Goal: Information Seeking & Learning: Learn about a topic

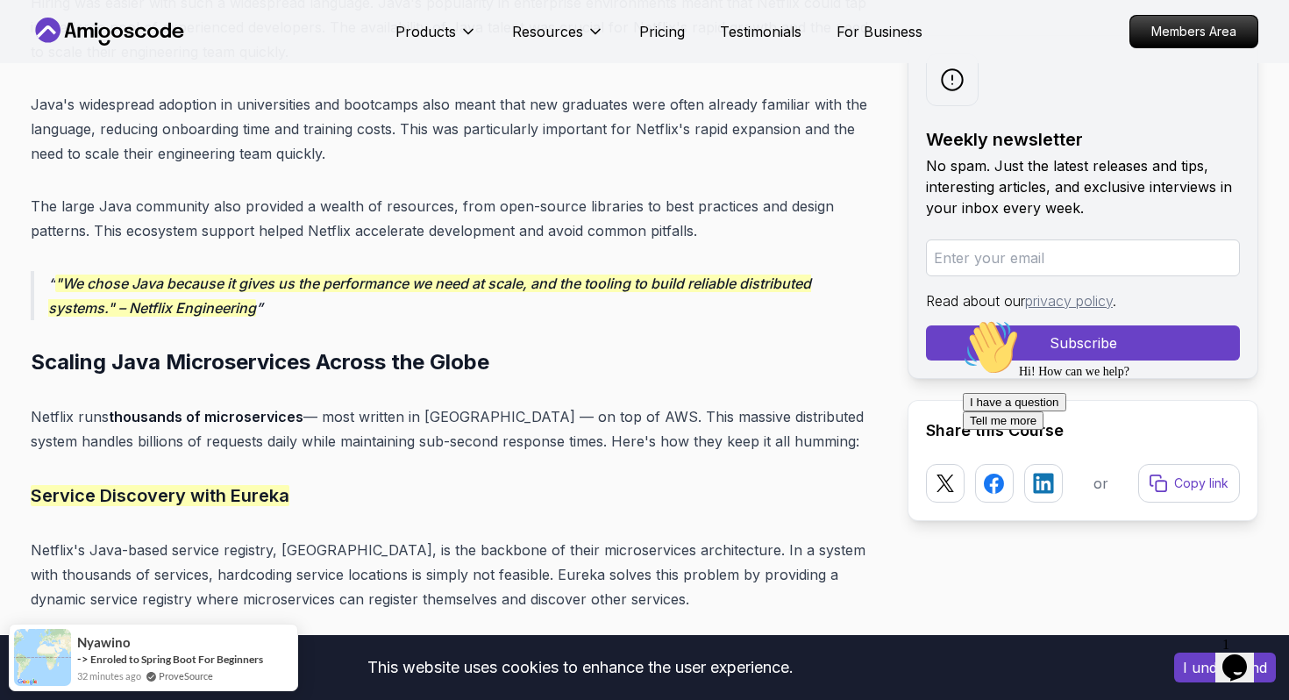
scroll to position [4057, 0]
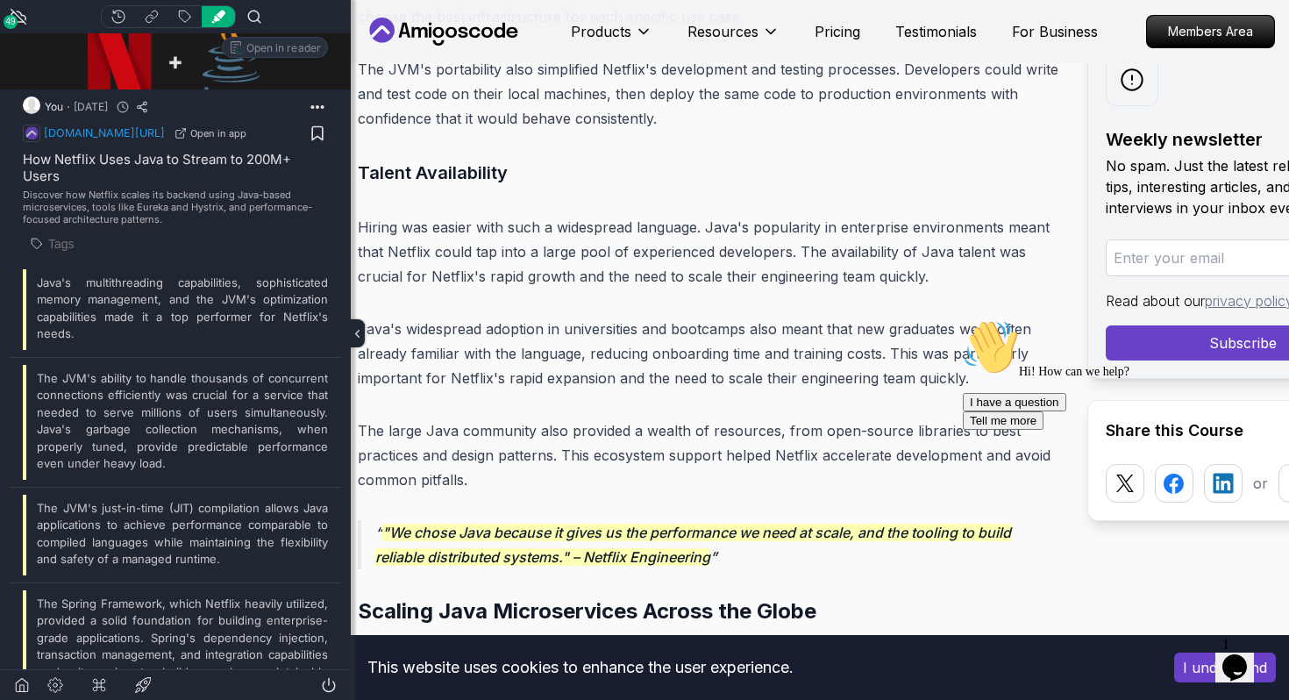
click at [468, 232] on p "Hiring was easier with such a widespread language. Java's popularity in enterpr…" at bounding box center [709, 252] width 702 height 74
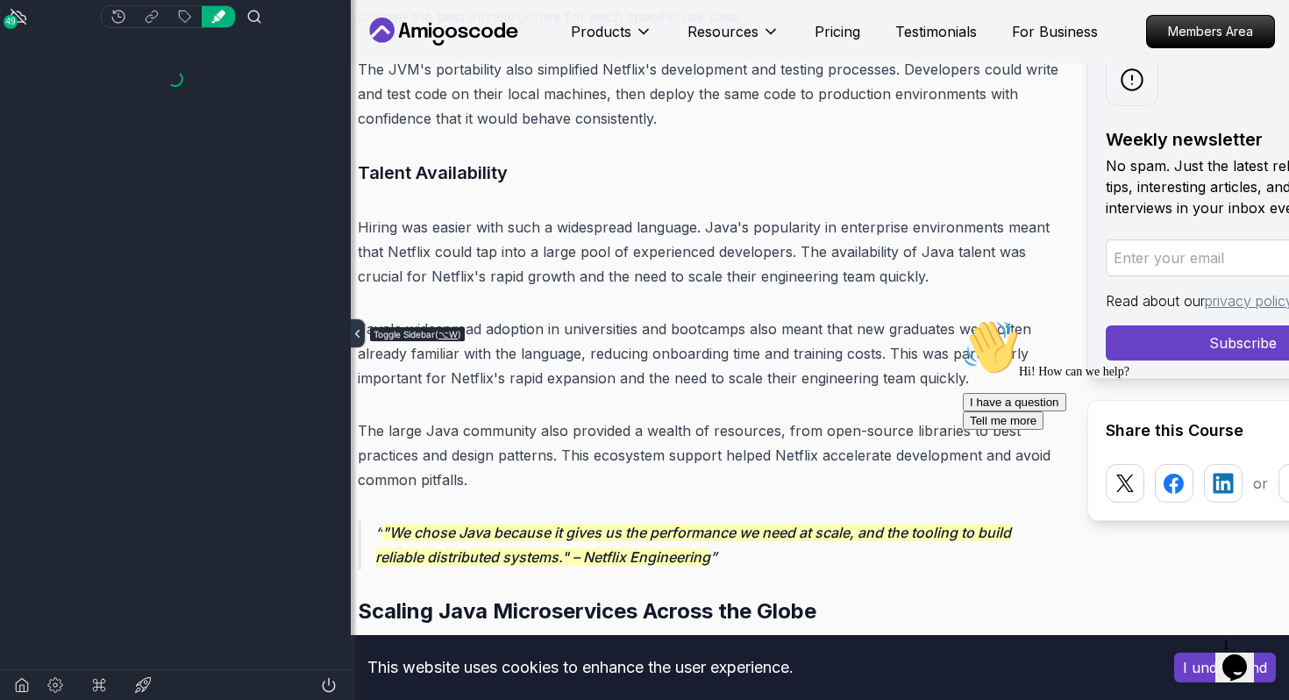
click at [357, 323] on webhighlights-icon "Toggle sidebar" at bounding box center [358, 333] width 14 height 28
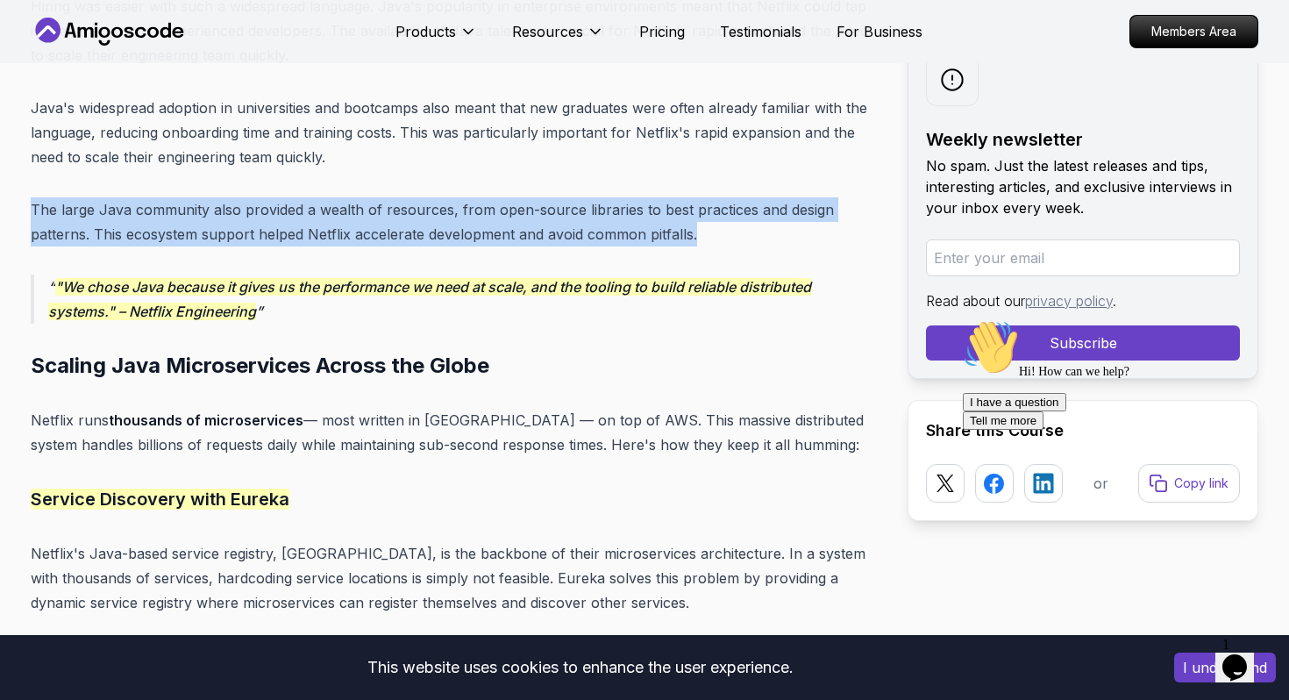
drag, startPoint x: 26, startPoint y: 180, endPoint x: 699, endPoint y: 211, distance: 673.5
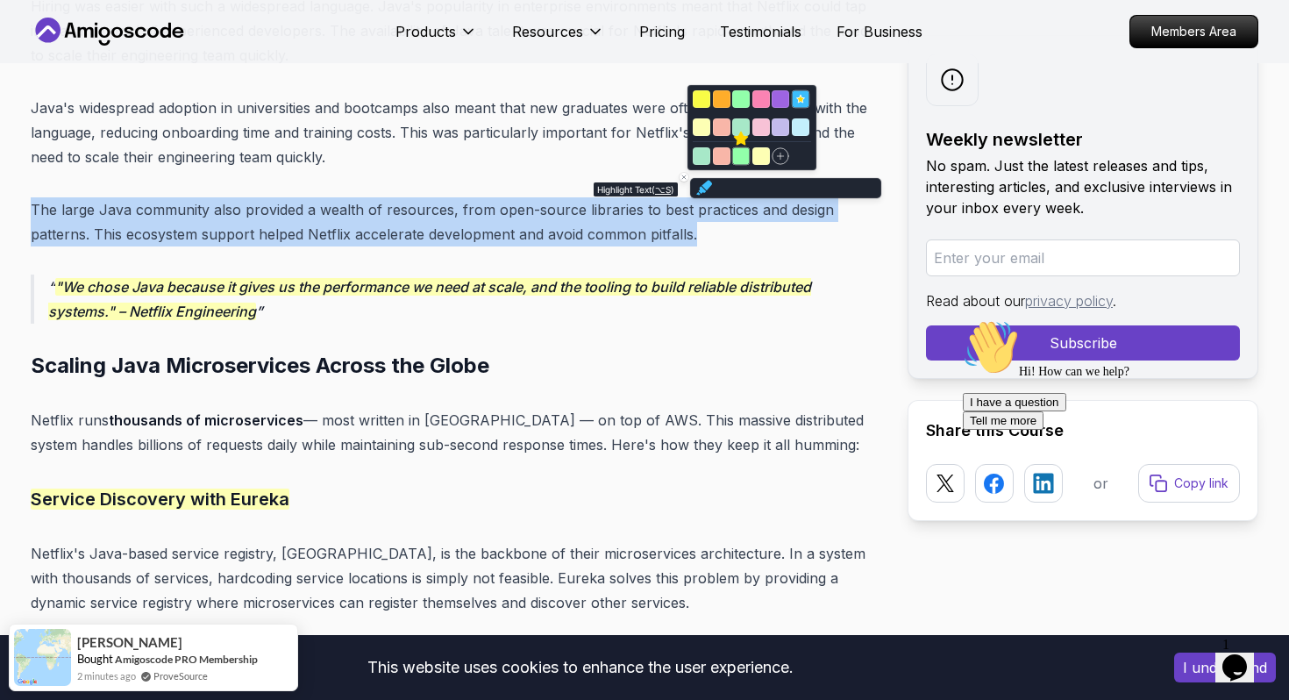
click at [744, 146] on icon "Highlight text" at bounding box center [741, 139] width 16 height 16
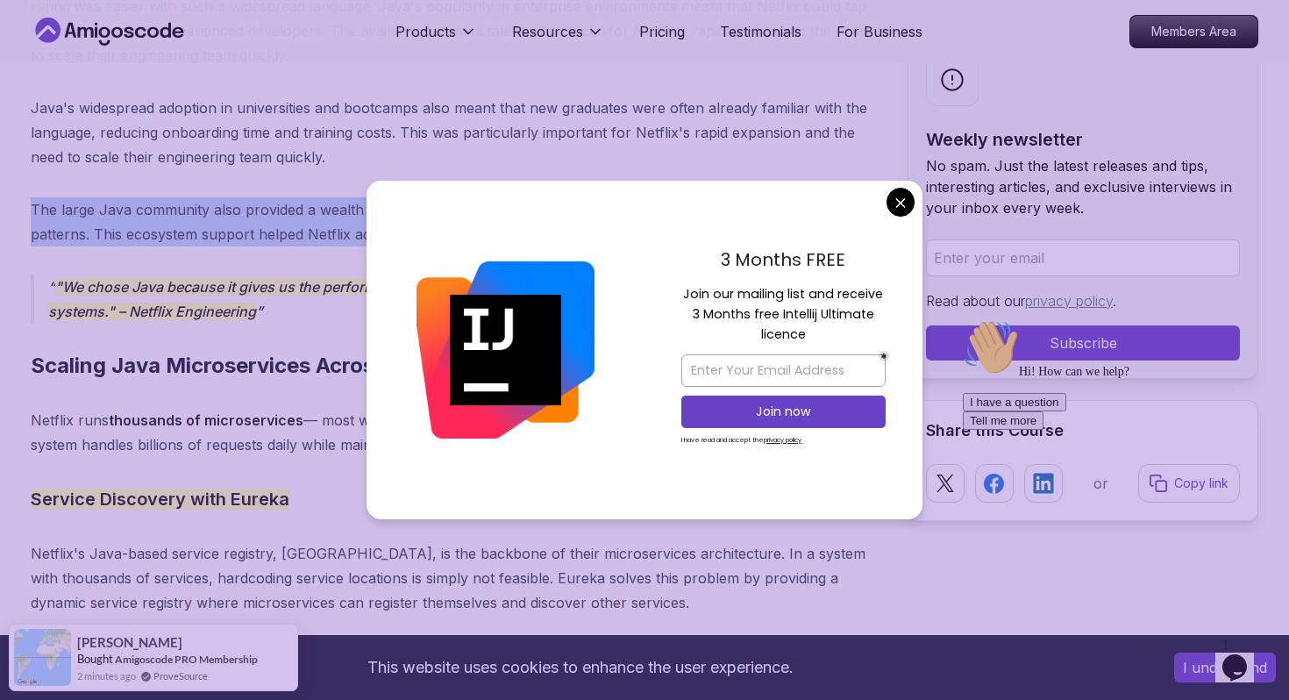
drag, startPoint x: 702, startPoint y: 213, endPoint x: 34, endPoint y: 175, distance: 668.6
click at [34, 197] on p "The large Java community also provided a wealth of resources, from open-source …" at bounding box center [455, 221] width 849 height 49
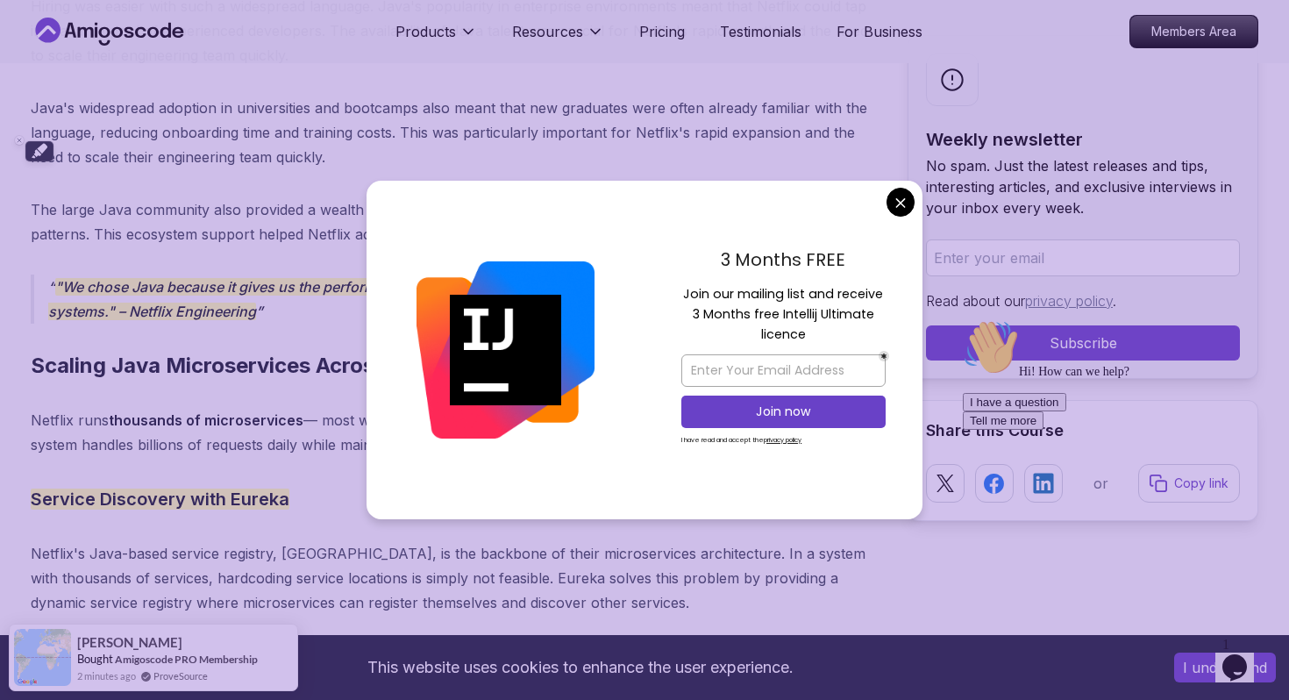
click at [904, 218] on div "3 Months FREE Join our mailing list and receive 3 Months free Intellij Ultimate…" at bounding box center [784, 350] width 278 height 339
click at [899, 186] on div "3 Months FREE Join our mailing list and receive 3 Months free Intellij Ultimate…" at bounding box center [784, 350] width 278 height 339
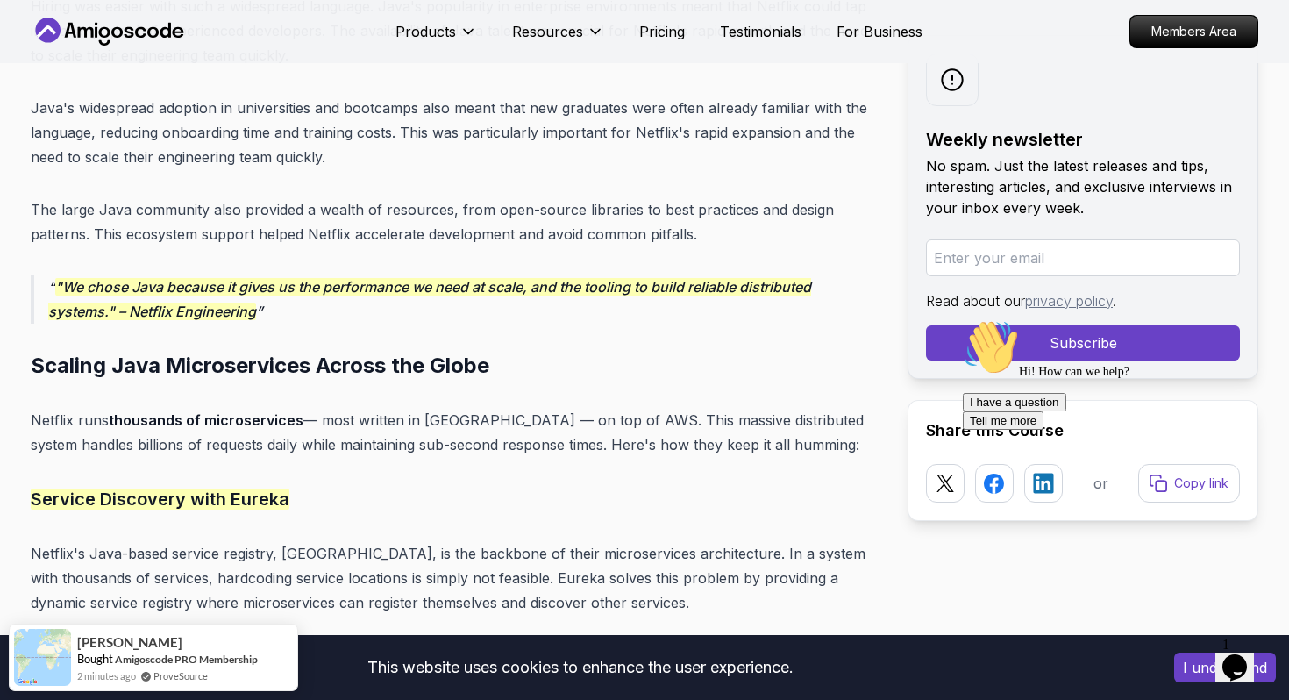
click at [661, 204] on p "The large Java community also provided a wealth of resources, from open-source …" at bounding box center [455, 221] width 849 height 49
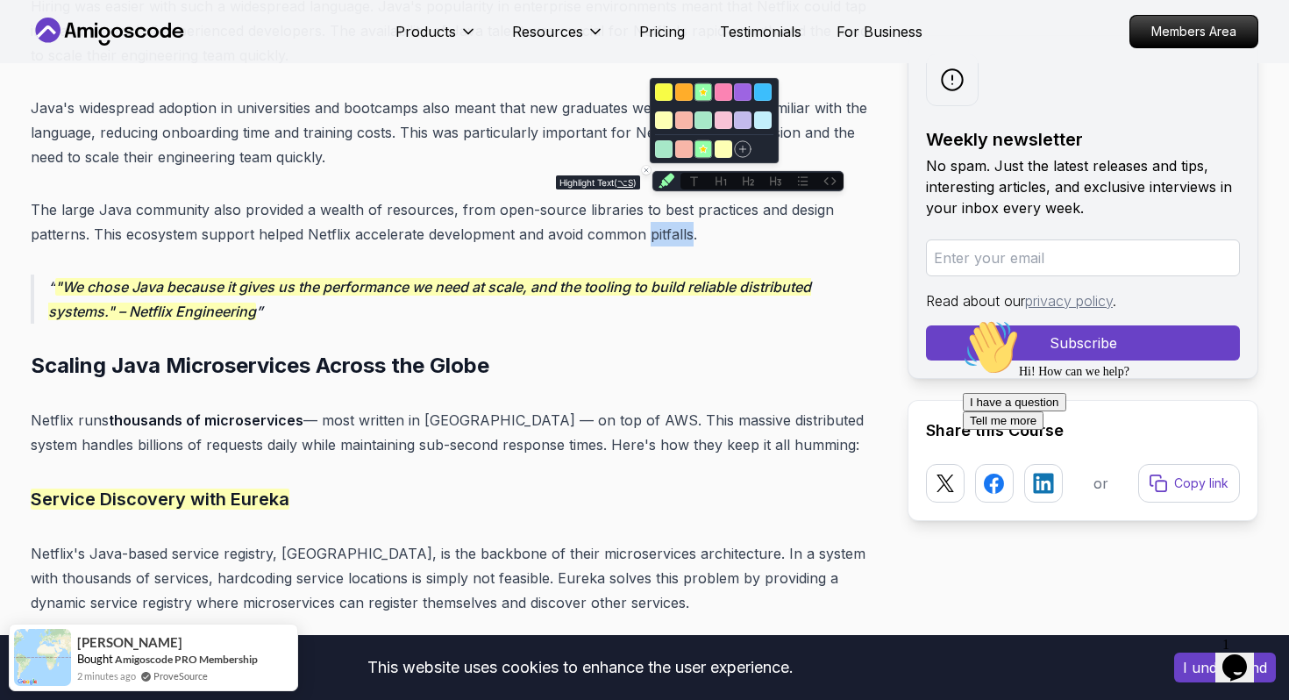
click at [676, 187] on button "Highlight text" at bounding box center [667, 181] width 28 height 20
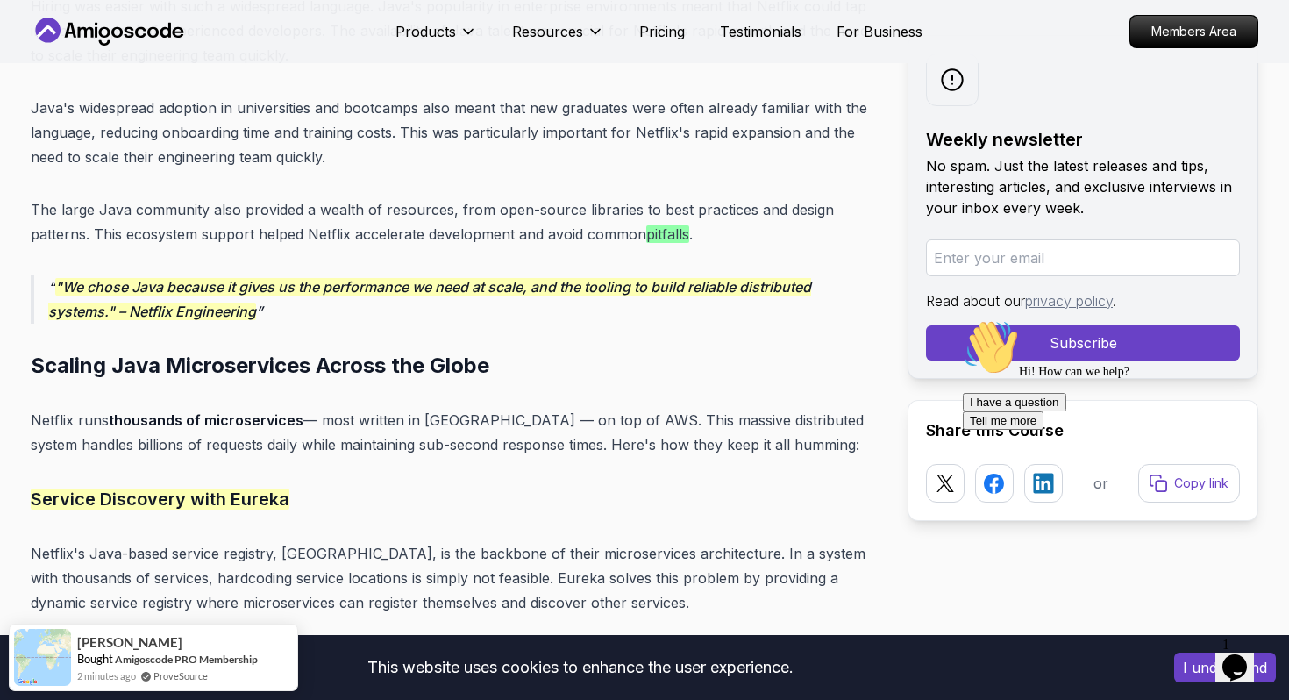
click at [714, 211] on p "The large Java community also provided a wealth of resources, from open-source …" at bounding box center [455, 221] width 849 height 49
click at [669, 225] on web-highlight "pitfalls" at bounding box center [667, 234] width 43 height 18
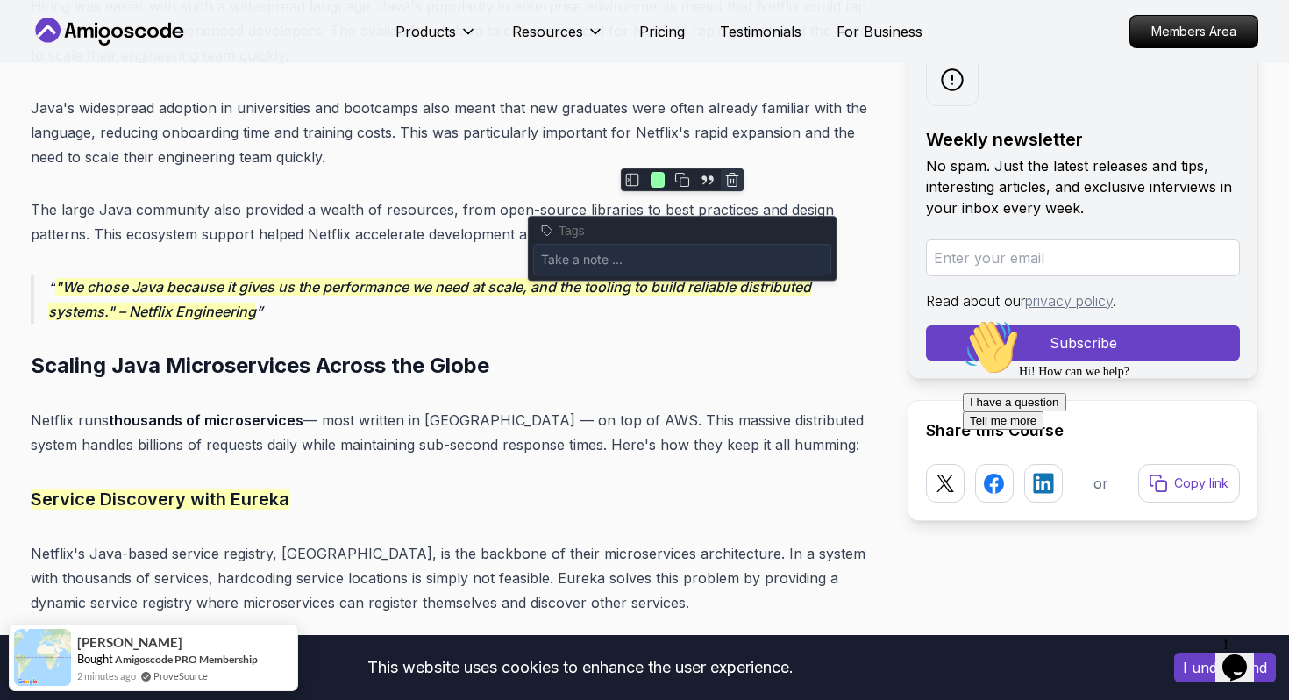
click at [732, 181] on line at bounding box center [732, 181] width 0 height 4
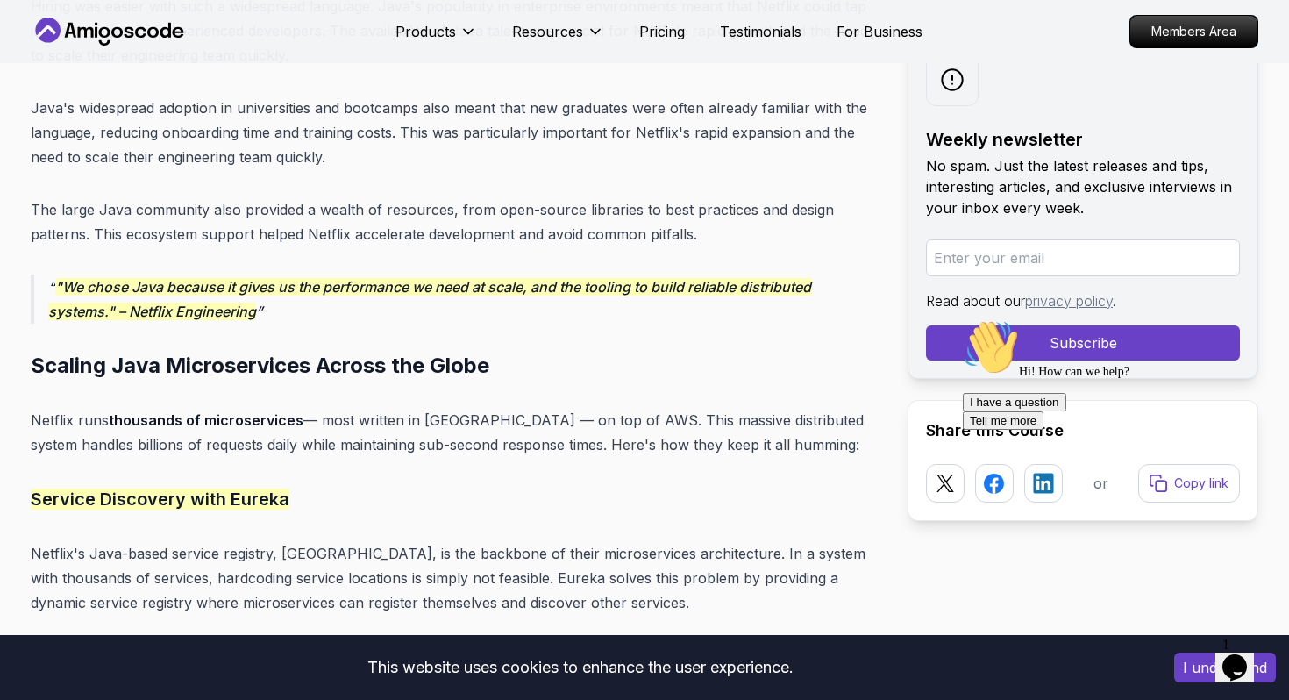
click at [754, 215] on p "The large Java community also provided a wealth of resources, from open-source …" at bounding box center [455, 221] width 849 height 49
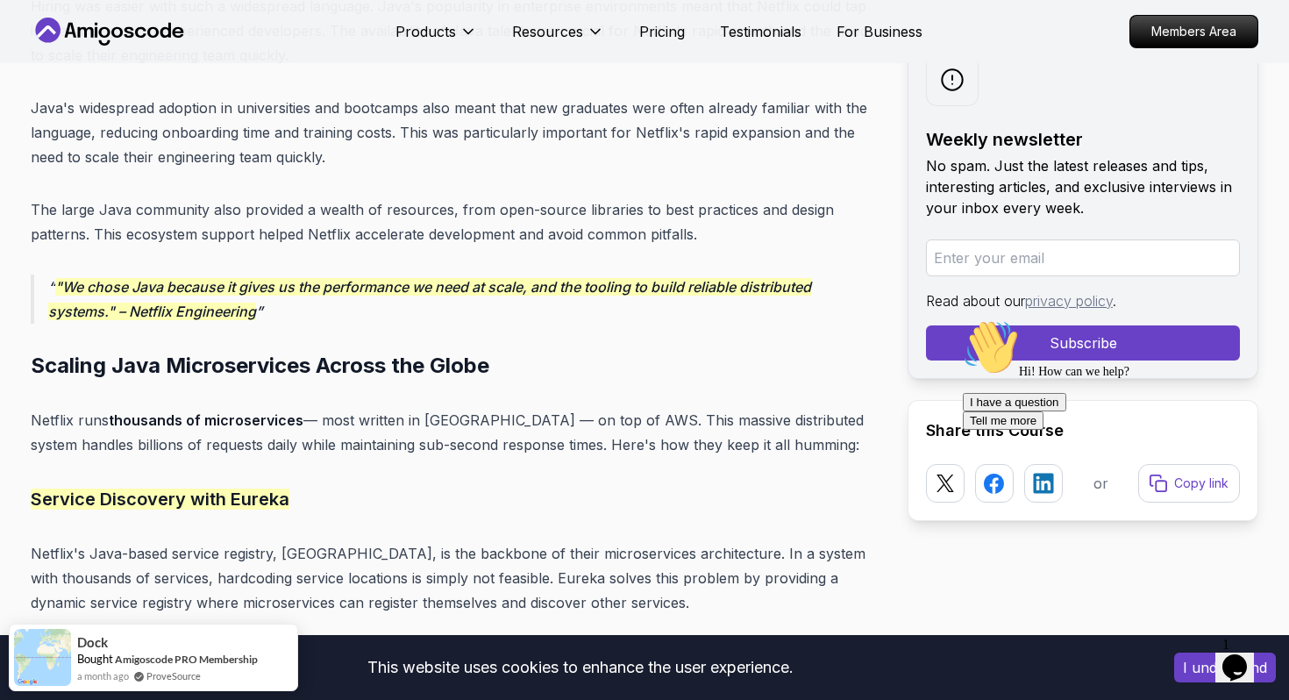
click at [869, 133] on p "Java's widespread adoption in universities and bootcamps also meant that new gr…" at bounding box center [455, 133] width 849 height 74
